Goal: Find contact information: Obtain details needed to contact an individual or organization

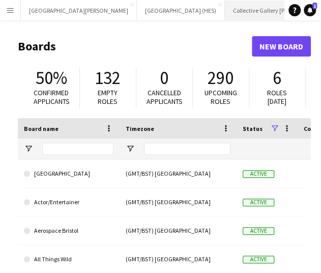
click at [261, 8] on button "Collective Gallery [PERSON_NAME][GEOGRAPHIC_DATA]" at bounding box center [278, 11] width 106 height 20
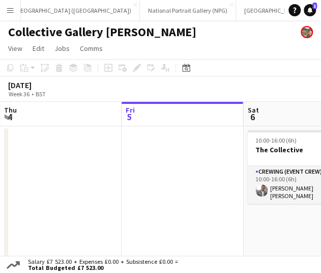
scroll to position [0, 433]
click at [278, 5] on button "[GEOGRAPHIC_DATA]" at bounding box center [314, 11] width 73 height 20
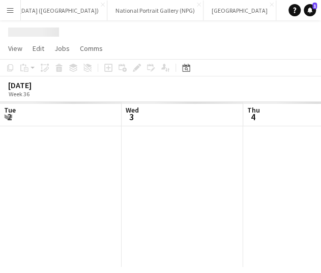
scroll to position [0, 243]
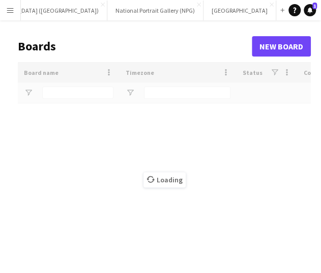
scroll to position [0, 364]
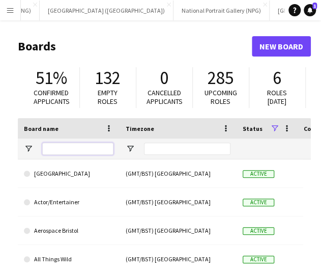
click at [72, 152] on input "Board name Filter Input" at bounding box center [77, 149] width 71 height 12
click at [72, 152] on input "*" at bounding box center [77, 149] width 71 height 12
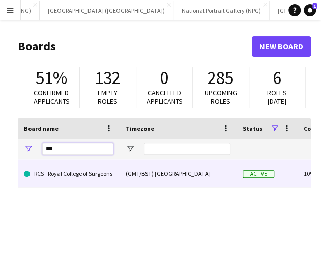
type input "***"
click at [66, 167] on link "RCS - Royal College of Surgeons" at bounding box center [69, 173] width 90 height 29
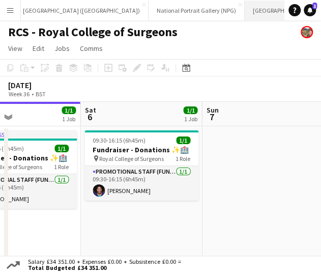
scroll to position [0, 389]
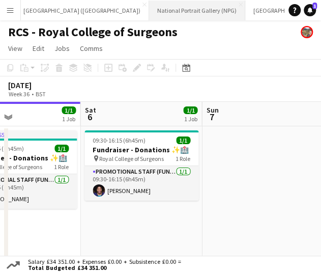
click at [149, 8] on button "National Portrait Gallery (NPG) Close" at bounding box center [197, 11] width 96 height 20
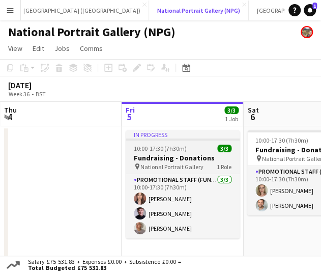
scroll to position [0, 291]
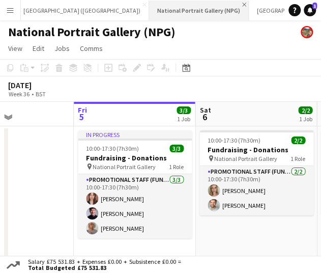
click at [242, 5] on app-icon "Close" at bounding box center [244, 5] width 4 height 4
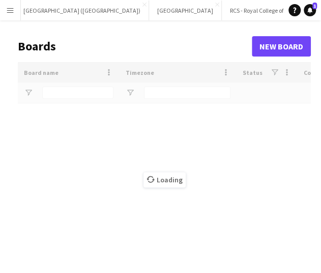
scroll to position [0, 366]
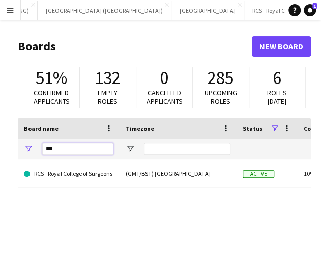
click at [78, 151] on input "***" at bounding box center [77, 149] width 71 height 12
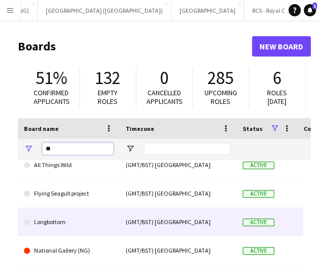
scroll to position [9, 0]
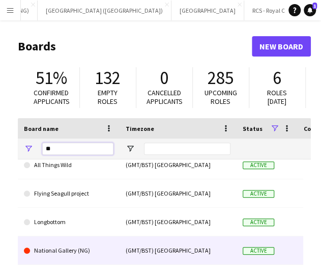
type input "**"
click at [77, 254] on link "National Gallery (NG)" at bounding box center [69, 250] width 90 height 29
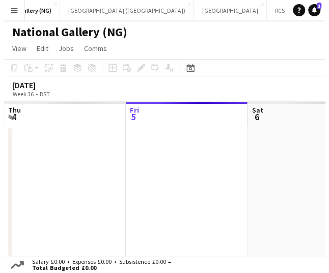
scroll to position [0, 245]
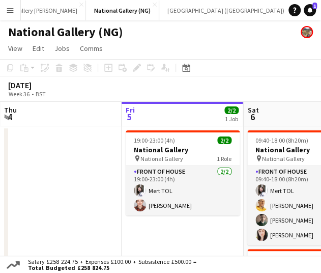
click at [17, 4] on button "Menu" at bounding box center [10, 10] width 20 height 20
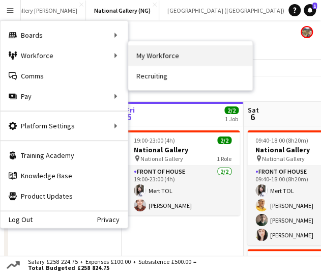
click at [147, 53] on link "My Workforce" at bounding box center [190, 55] width 124 height 20
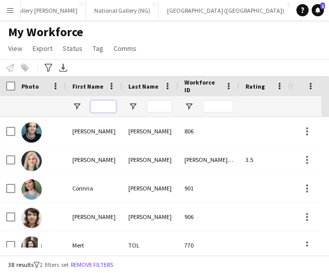
click at [104, 105] on input "First Name Filter Input" at bounding box center [103, 106] width 25 height 12
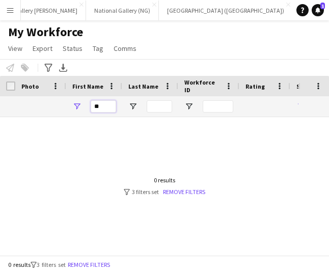
type input "*"
type input "*****"
click at [198, 190] on link "Remove filters" at bounding box center [184, 192] width 42 height 8
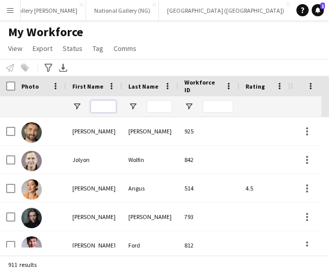
click at [93, 102] on input "First Name Filter Input" at bounding box center [103, 106] width 25 height 12
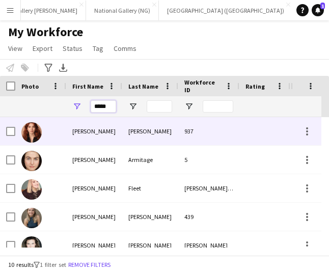
type input "*****"
click at [161, 133] on div "[PERSON_NAME]" at bounding box center [150, 131] width 56 height 28
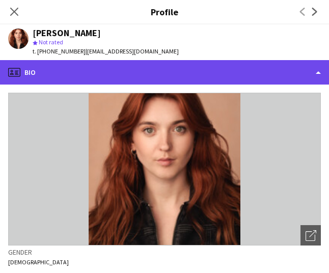
click at [138, 77] on div "profile Bio" at bounding box center [164, 72] width 329 height 24
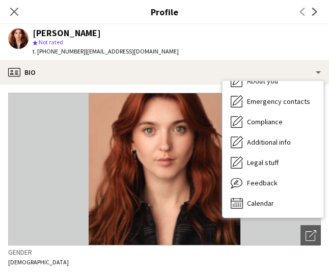
click at [97, 27] on div "[PERSON_NAME] Not rated t. [PHONE_NUMBER] | [EMAIL_ADDRESS][DOMAIN_NAME]" at bounding box center [93, 42] width 187 height 36
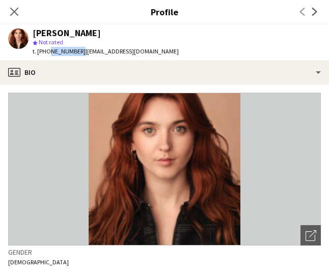
drag, startPoint x: 46, startPoint y: 52, endPoint x: 75, endPoint y: 49, distance: 29.1
click at [75, 49] on span "t. [PHONE_NUMBER]" at bounding box center [59, 51] width 53 height 8
copy span "7715295887"
click at [17, 12] on icon "Close pop-in" at bounding box center [14, 12] width 10 height 10
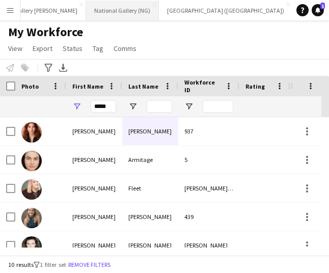
click at [86, 11] on button "National Gallery (NG) Close" at bounding box center [122, 11] width 73 height 20
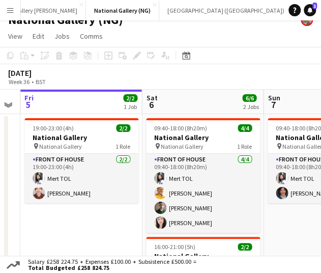
scroll to position [13, 0]
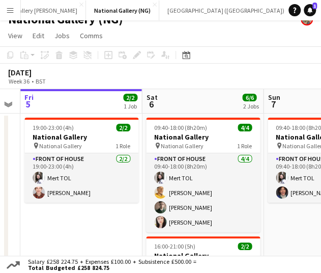
click at [45, 208] on app-date-cell "19:00-23:00 (4h) 2/2 National Gallery pin National Gallery 1 Role Front of Hous…" at bounding box center [81, 229] width 122 height 230
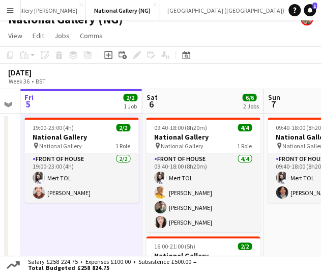
click at [216, 82] on div "[DATE] Week 36 • BST" at bounding box center [160, 76] width 321 height 25
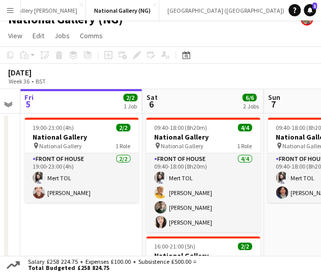
click at [14, 5] on button "Menu" at bounding box center [10, 10] width 20 height 20
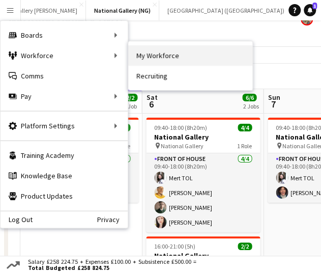
click at [137, 52] on link "My Workforce" at bounding box center [190, 55] width 124 height 20
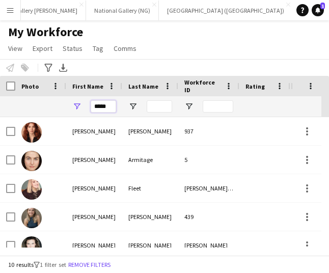
click at [92, 105] on input "*****" at bounding box center [103, 106] width 25 height 12
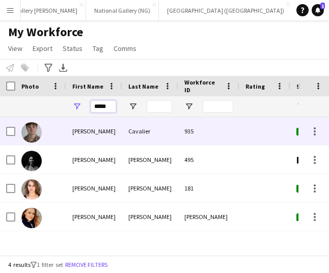
type input "*****"
click at [80, 136] on div "[PERSON_NAME]" at bounding box center [94, 131] width 56 height 28
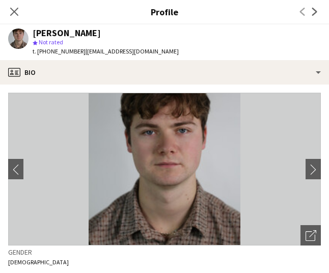
click at [49, 50] on span "t. [PHONE_NUMBER]" at bounding box center [59, 51] width 53 height 8
drag, startPoint x: 47, startPoint y: 50, endPoint x: 75, endPoint y: 51, distance: 28.5
click at [75, 51] on span "t. [PHONE_NUMBER]" at bounding box center [59, 51] width 53 height 8
copy span "7864133731"
